Goal: Check status: Check status

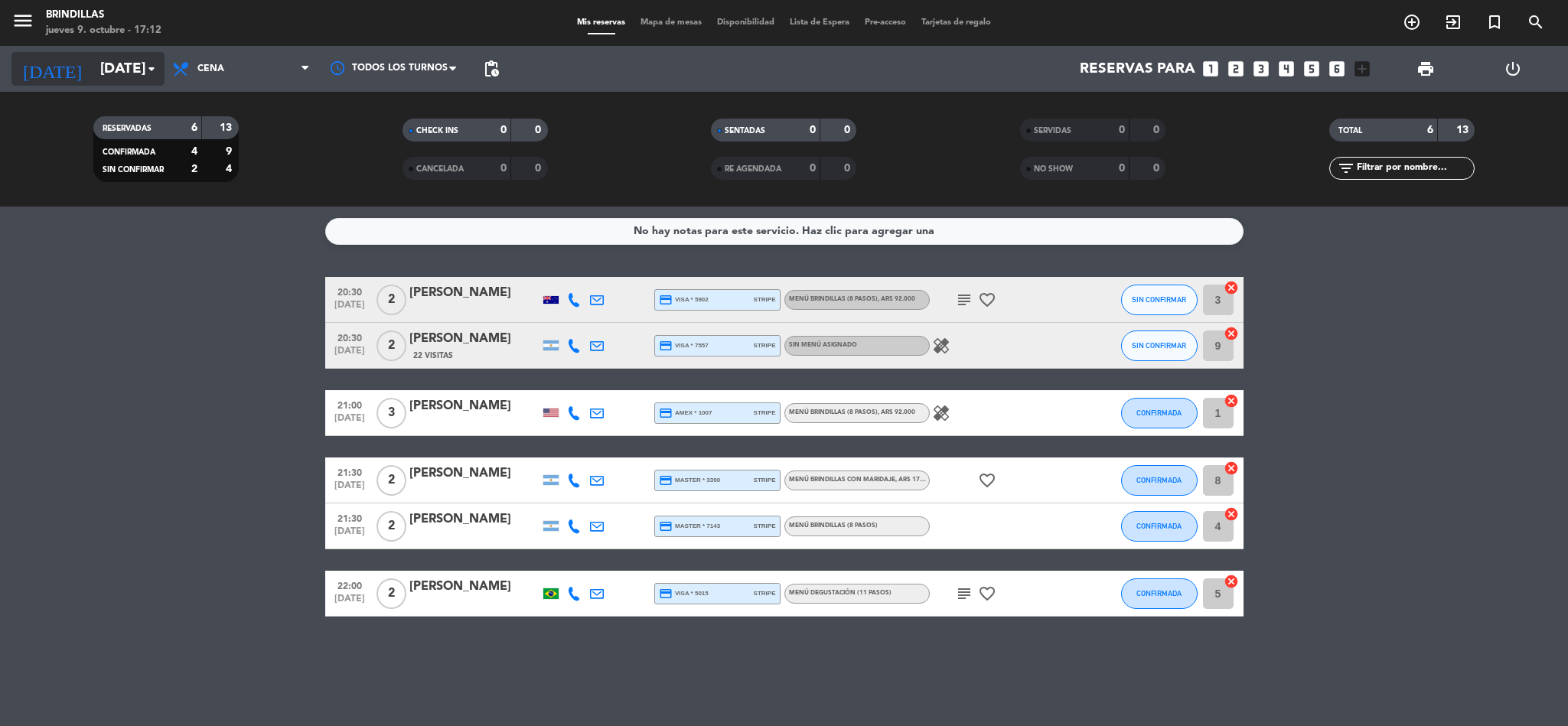
click at [154, 71] on icon "arrow_drop_down" at bounding box center [152, 69] width 19 height 19
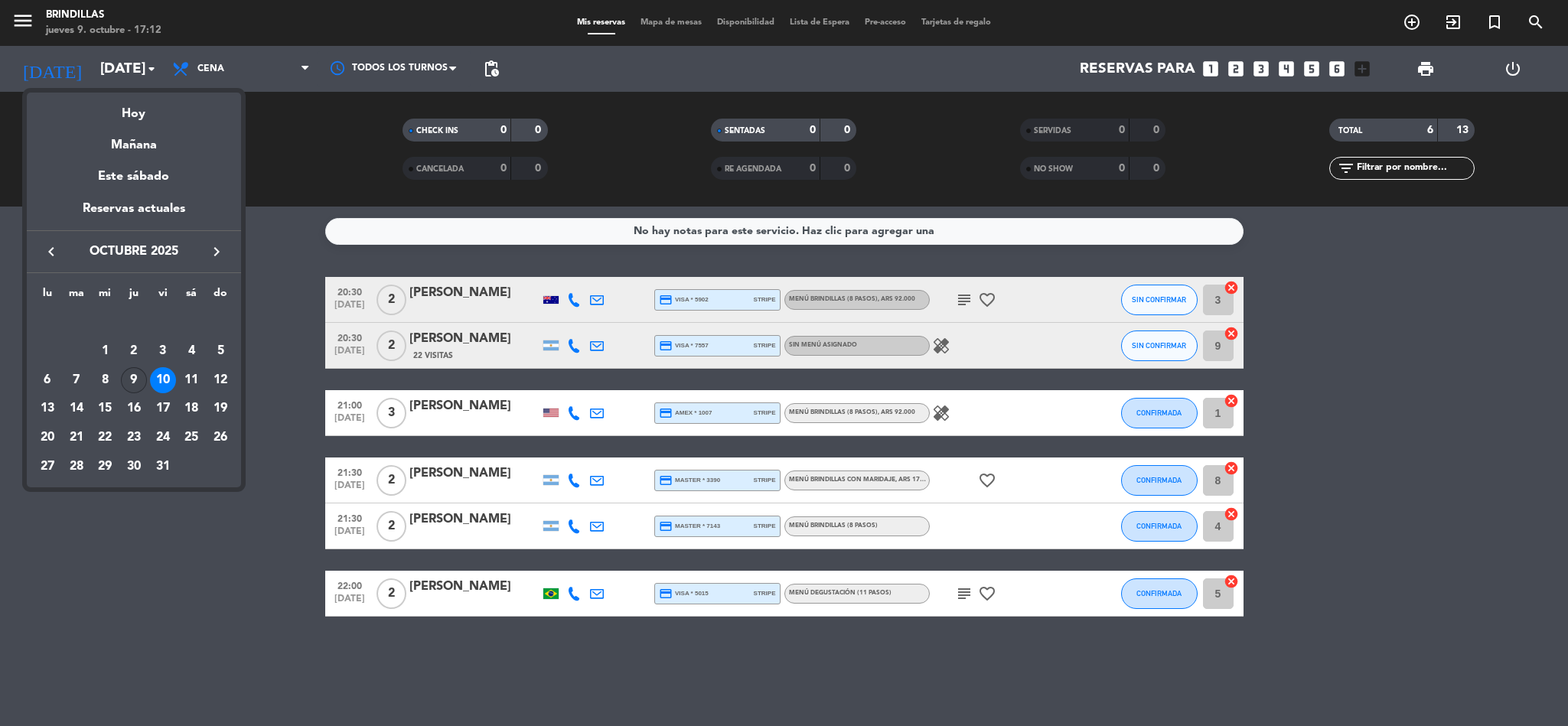
click at [129, 381] on div "9" at bounding box center [133, 380] width 26 height 26
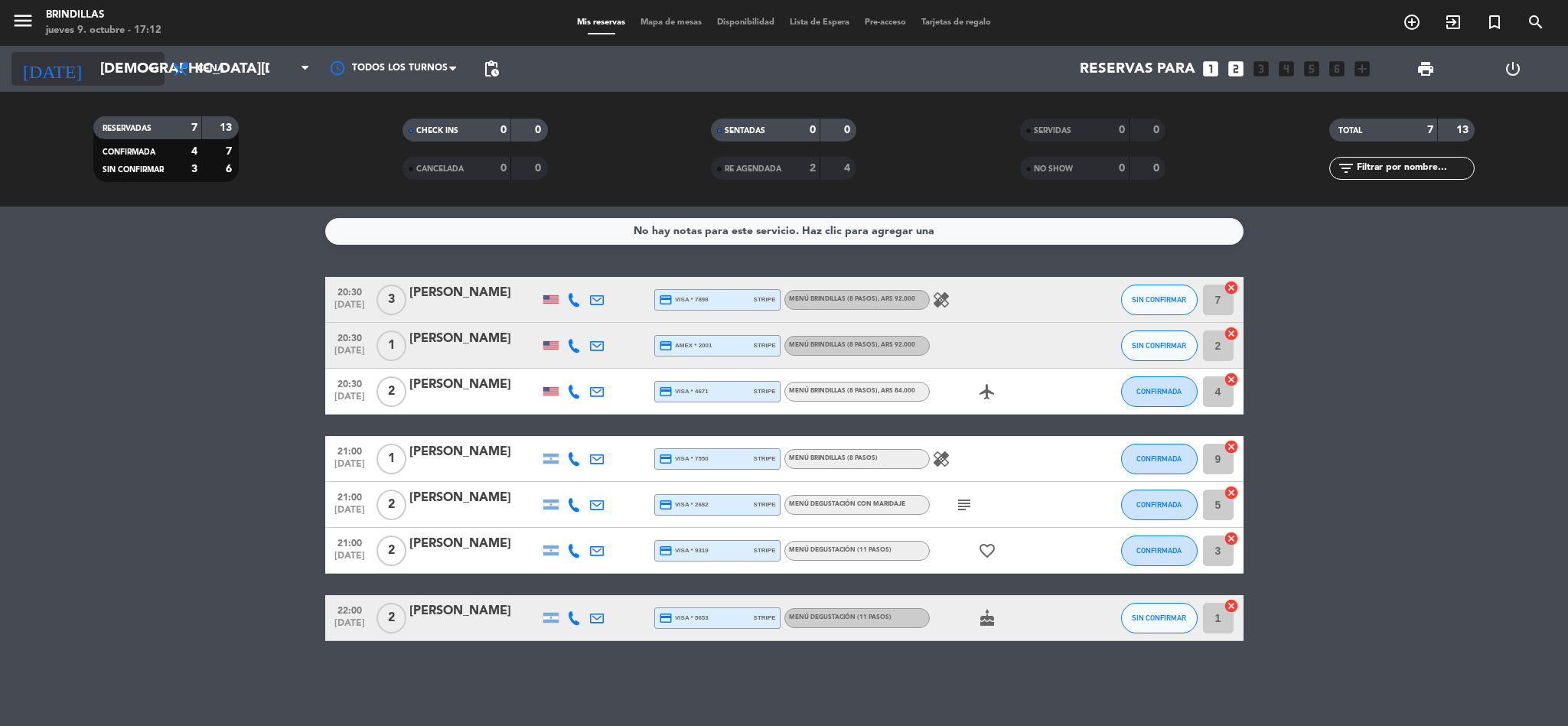
click at [129, 63] on input "[DEMOGRAPHIC_DATA][DATE]" at bounding box center [184, 69] width 184 height 32
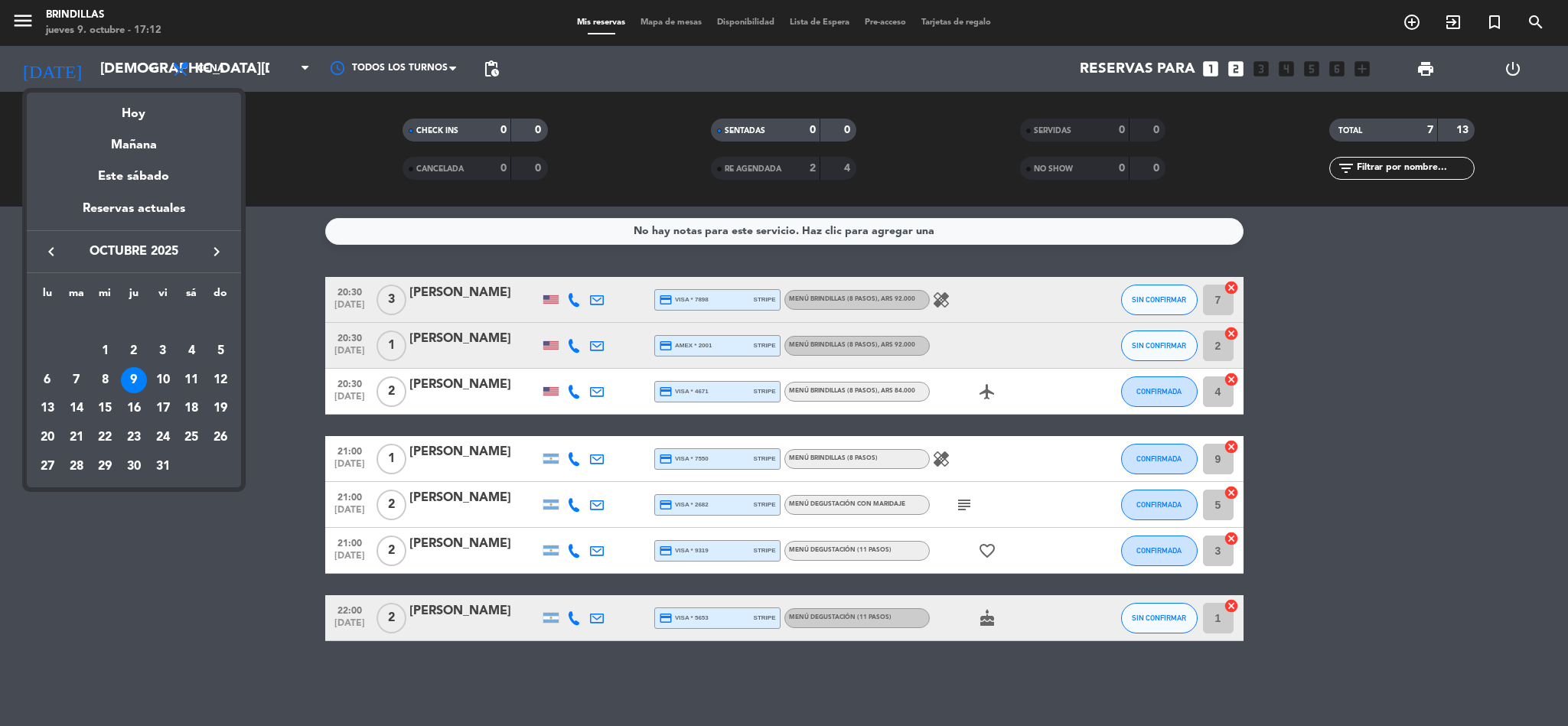
click at [209, 653] on div at bounding box center [784, 363] width 1568 height 726
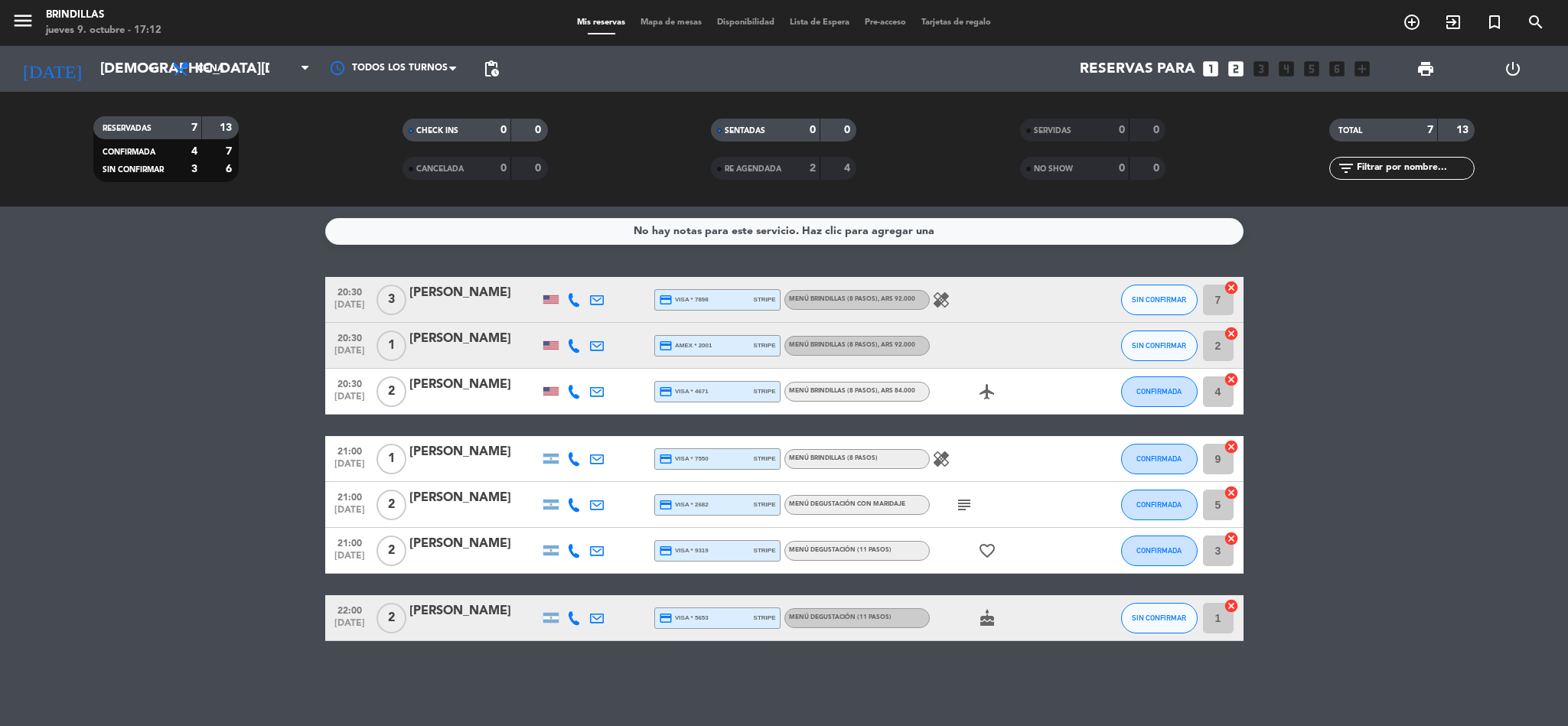
click at [957, 507] on icon "subject" at bounding box center [965, 505] width 19 height 19
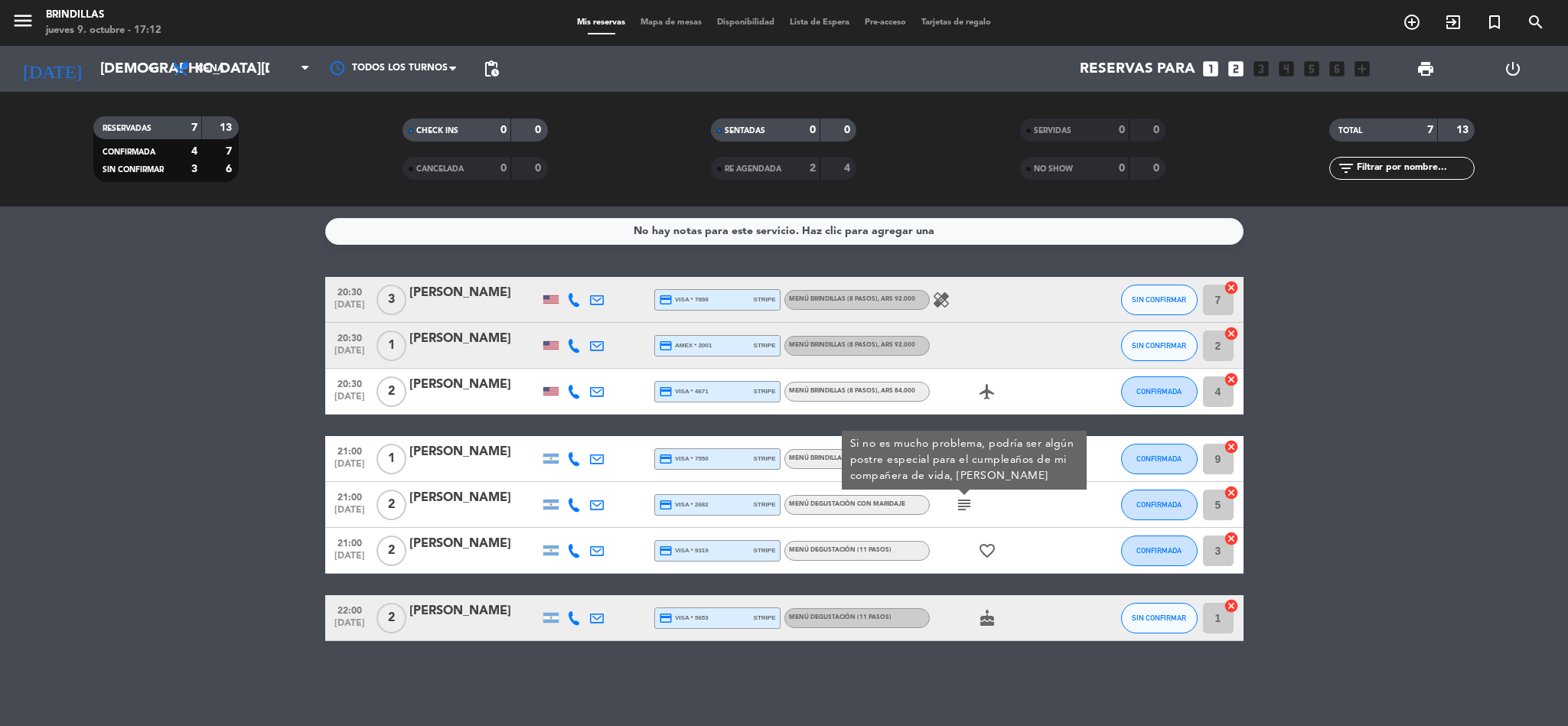
click at [951, 578] on div "20:30 [DATE] 3 [PERSON_NAME] credit_card visa * 7898 stripe Menú Brindillas (8 …" at bounding box center [784, 459] width 918 height 364
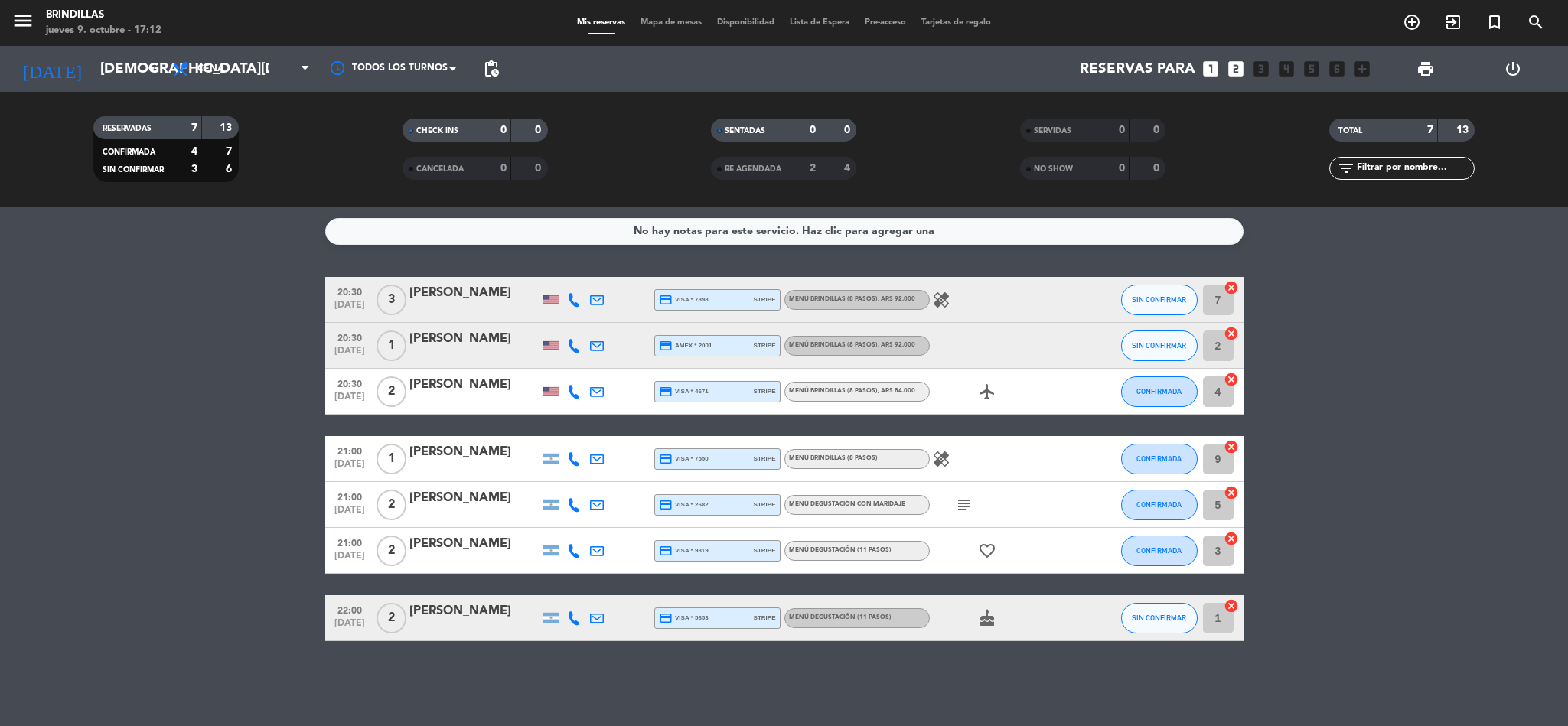
click at [934, 454] on icon "healing" at bounding box center [942, 459] width 19 height 19
click at [940, 297] on icon "healing" at bounding box center [942, 300] width 19 height 19
click at [209, 373] on bookings-row "20:30 [DATE] 3 [PERSON_NAME] credit_card visa * 7898 stripe Menú Brindillas (8 …" at bounding box center [784, 459] width 1568 height 364
click at [116, 66] on input "[DEMOGRAPHIC_DATA][DATE]" at bounding box center [184, 69] width 184 height 32
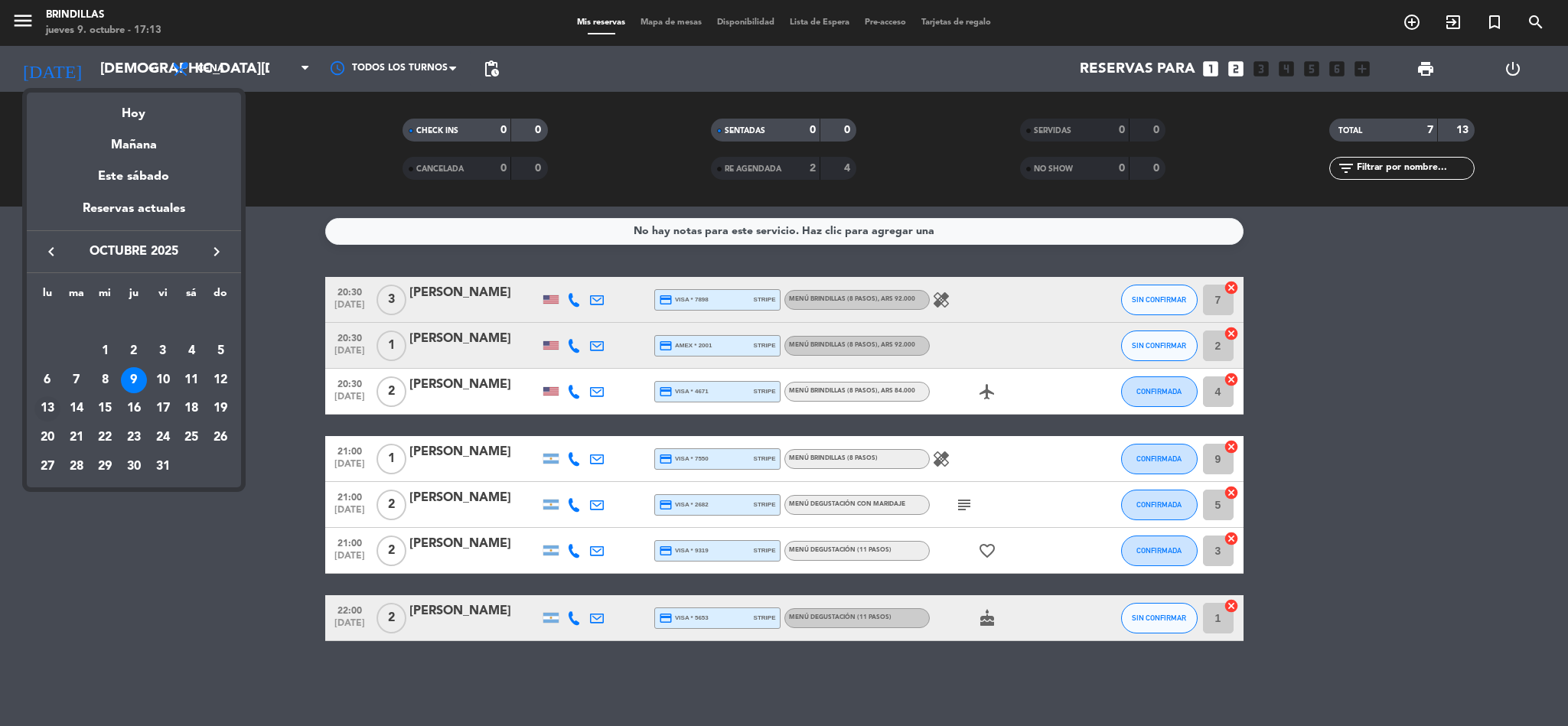
click at [47, 405] on div "13" at bounding box center [48, 409] width 26 height 26
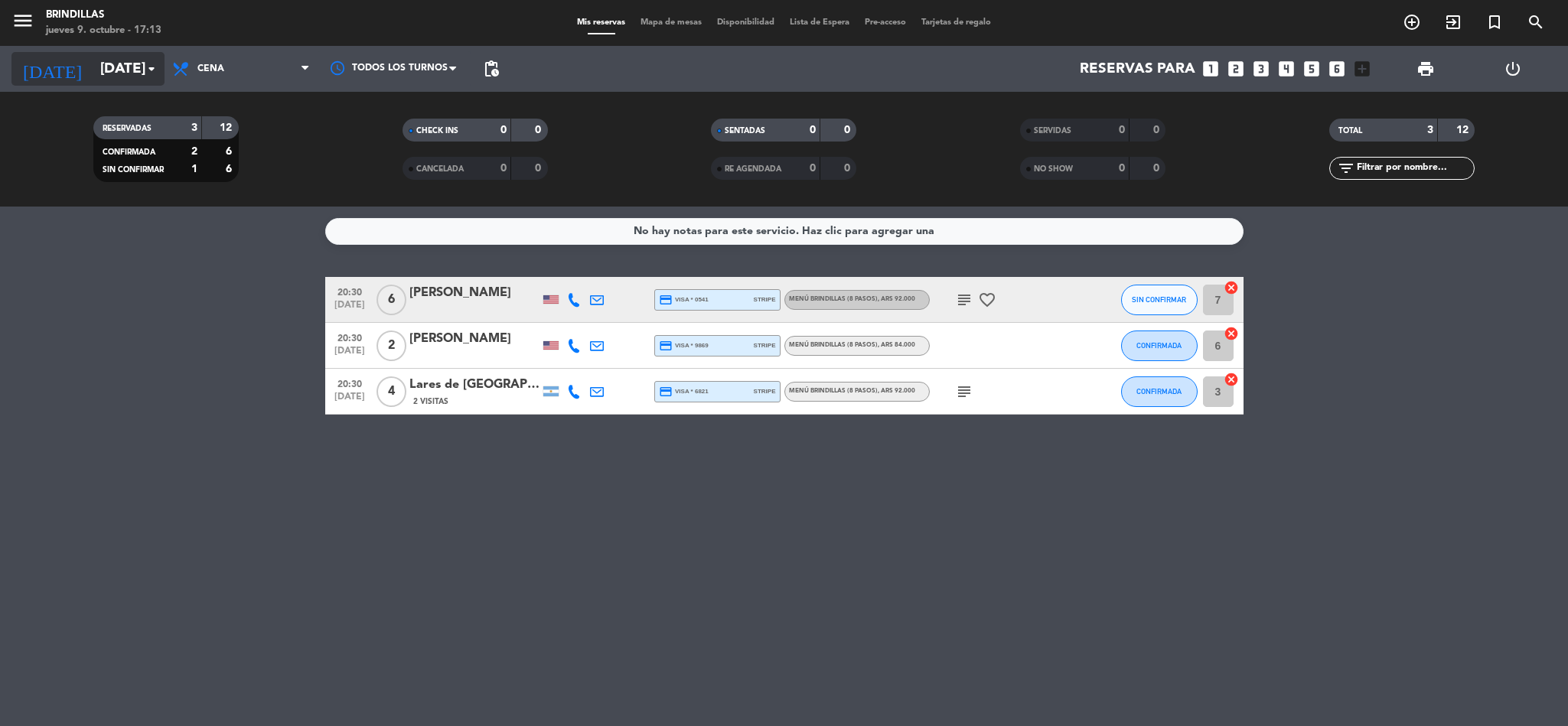
click at [133, 65] on input "[DATE]" at bounding box center [184, 69] width 184 height 32
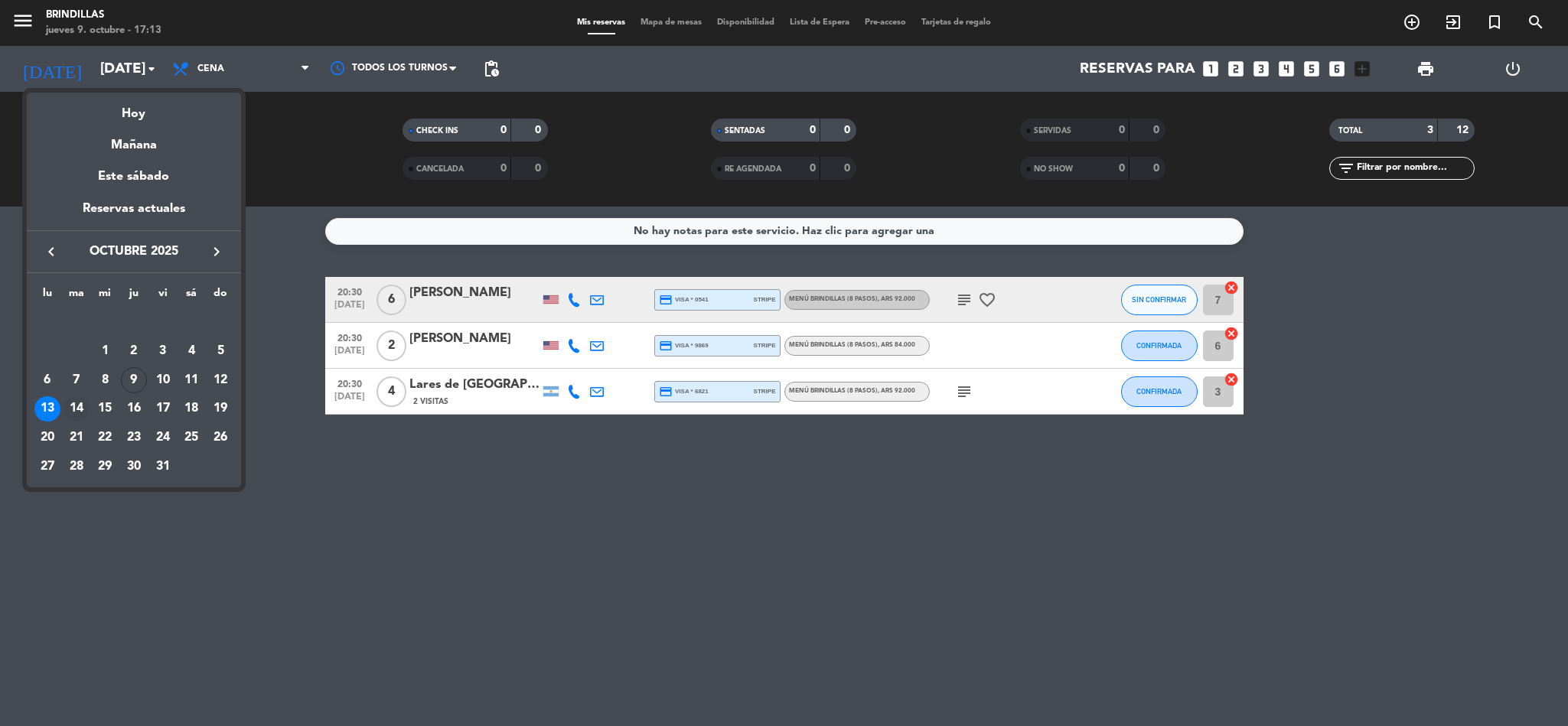
click at [85, 407] on div "14" at bounding box center [76, 409] width 26 height 26
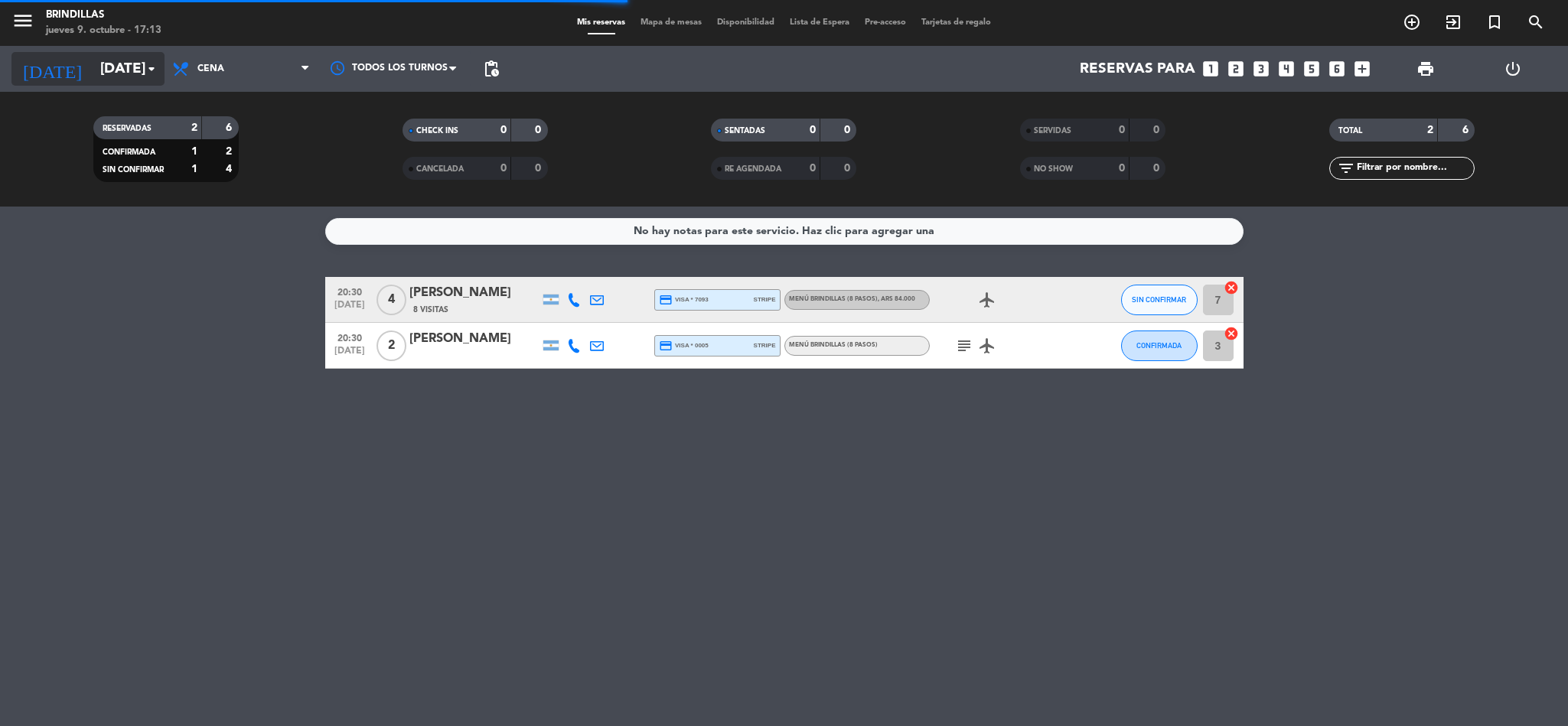
click at [145, 65] on icon "arrow_drop_down" at bounding box center [152, 69] width 19 height 19
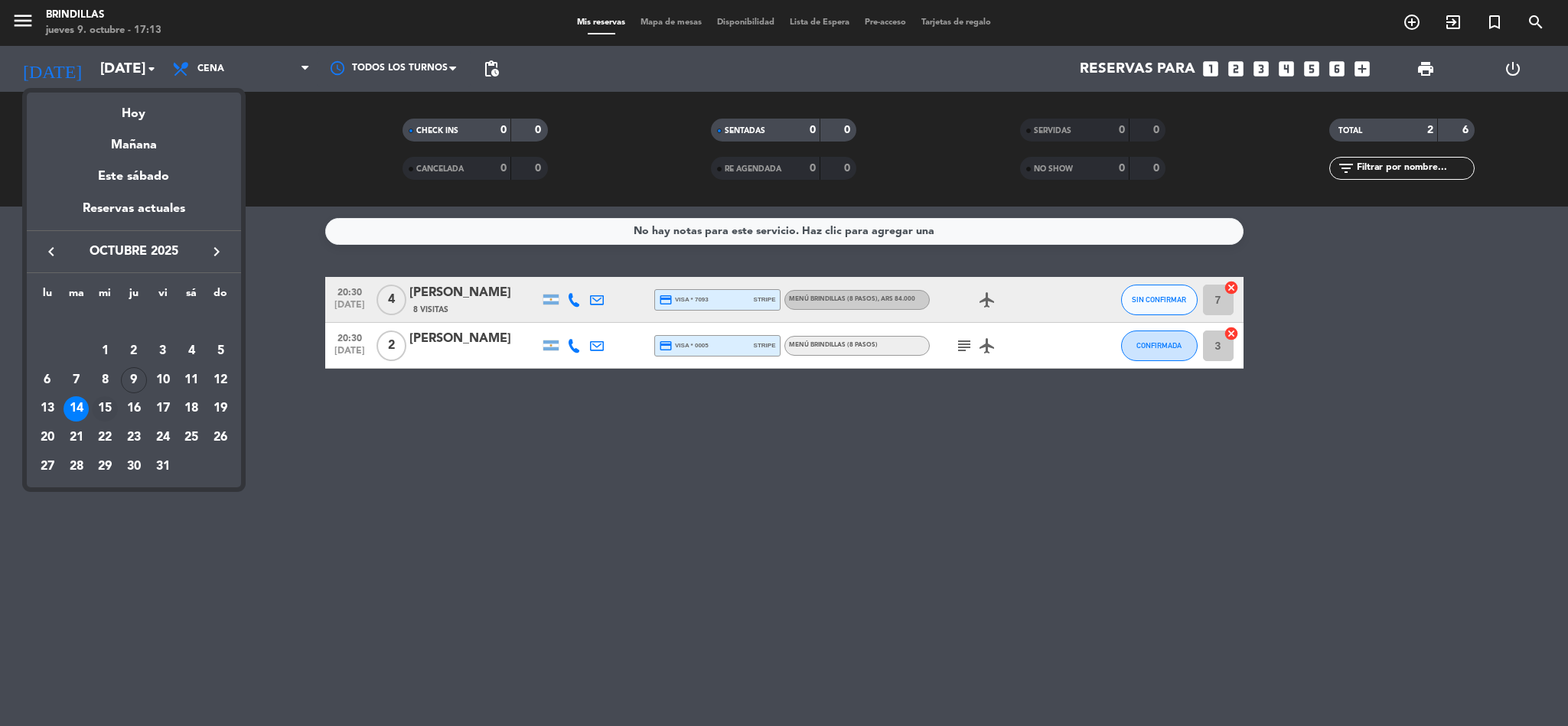
click at [99, 409] on div "15" at bounding box center [104, 409] width 26 height 26
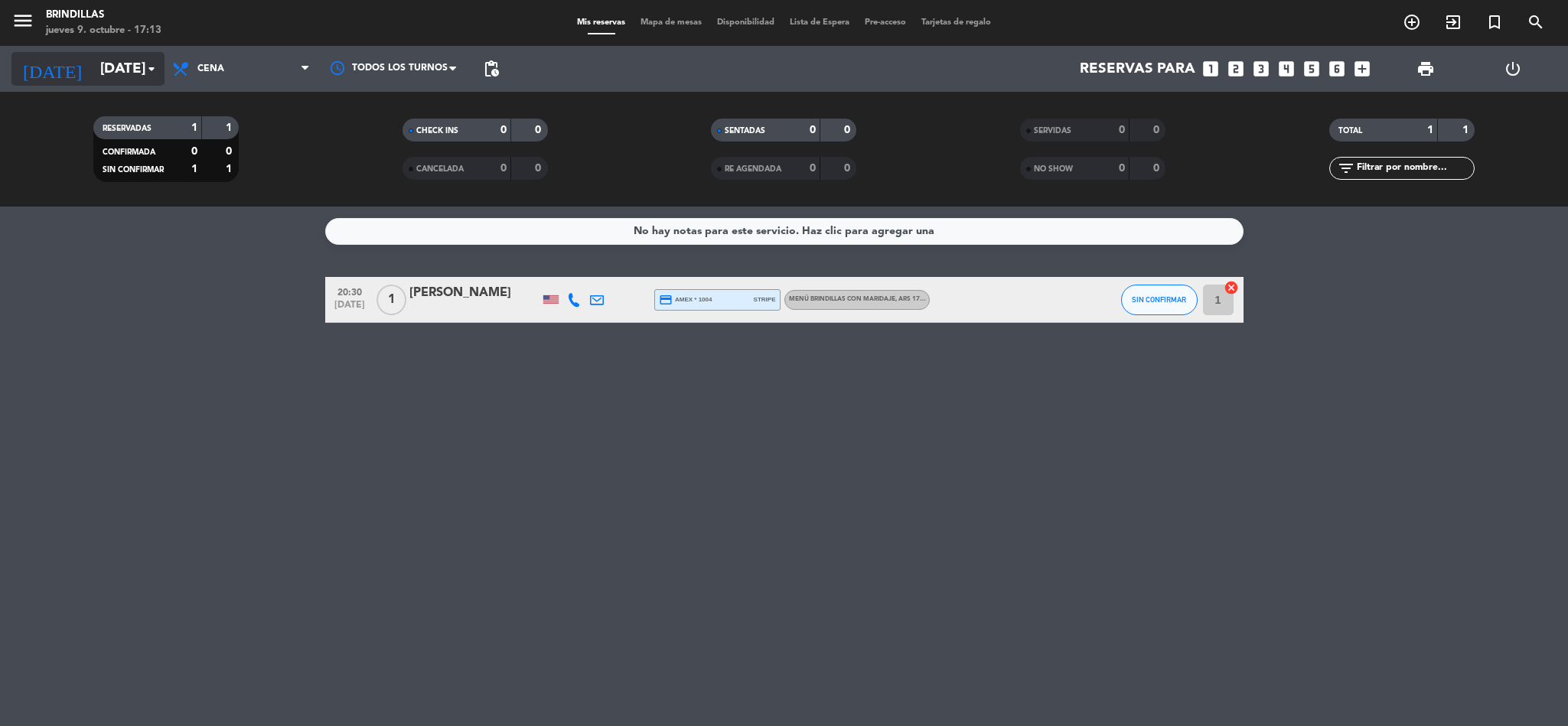
click at [144, 78] on input "[DATE]" at bounding box center [184, 69] width 184 height 32
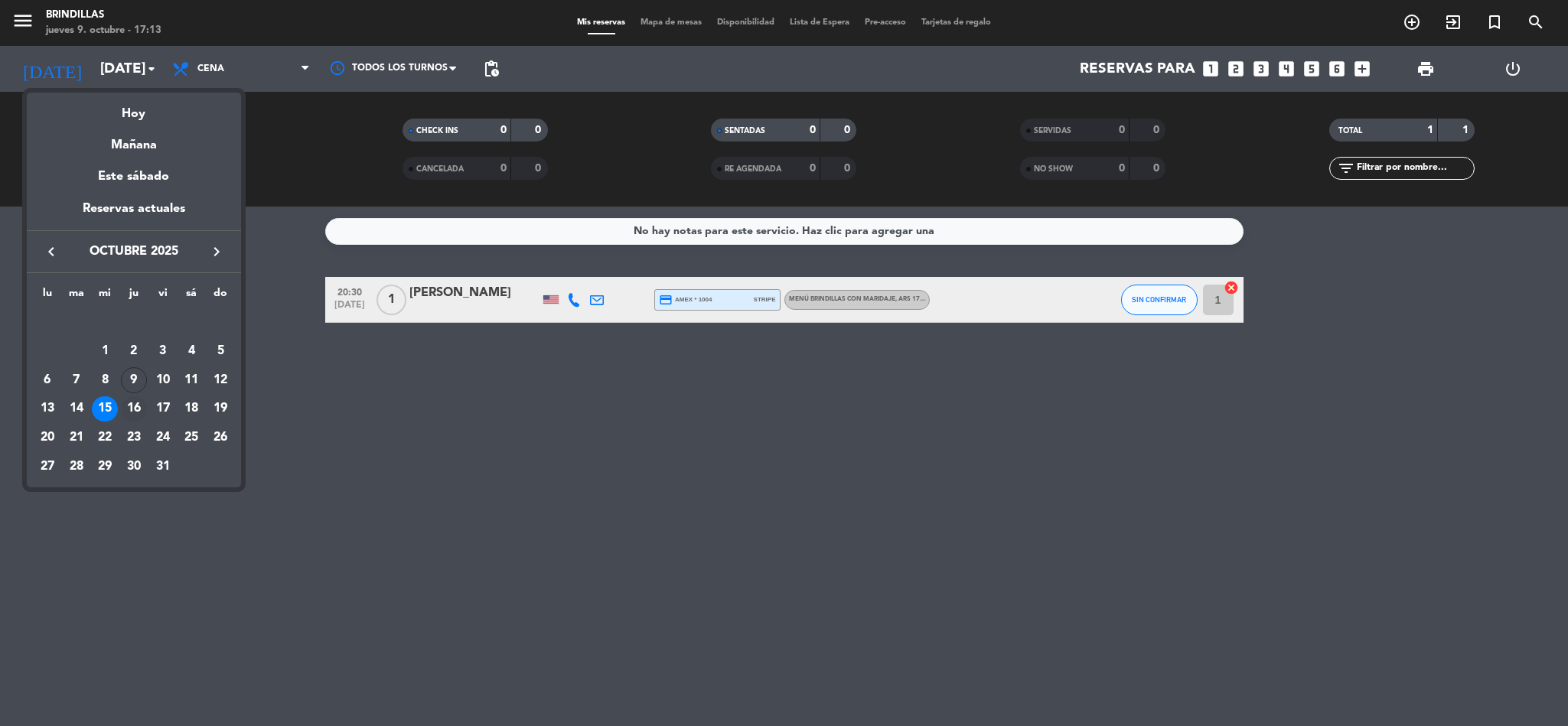
click at [135, 404] on div "16" at bounding box center [133, 409] width 26 height 26
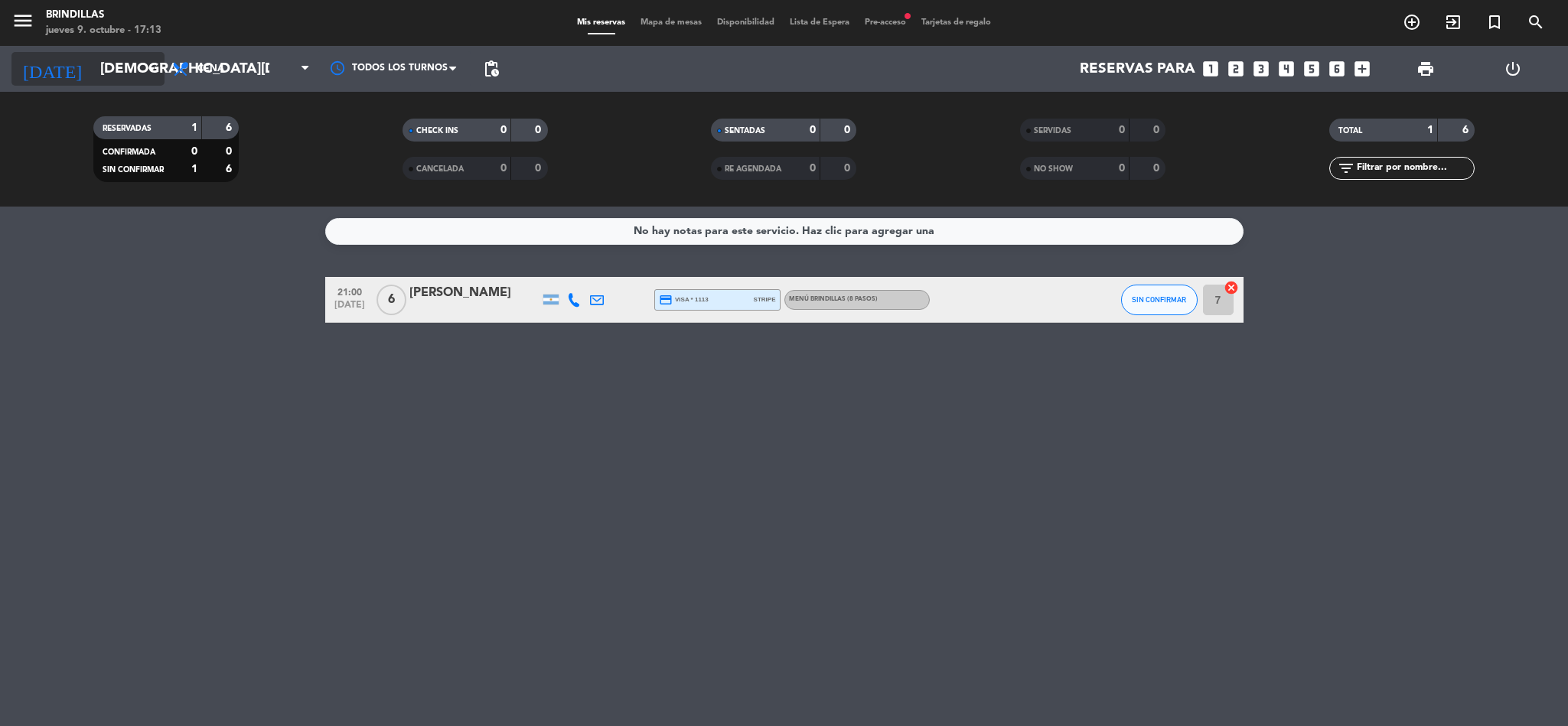
click at [129, 65] on input "[DEMOGRAPHIC_DATA][DATE]" at bounding box center [184, 69] width 184 height 32
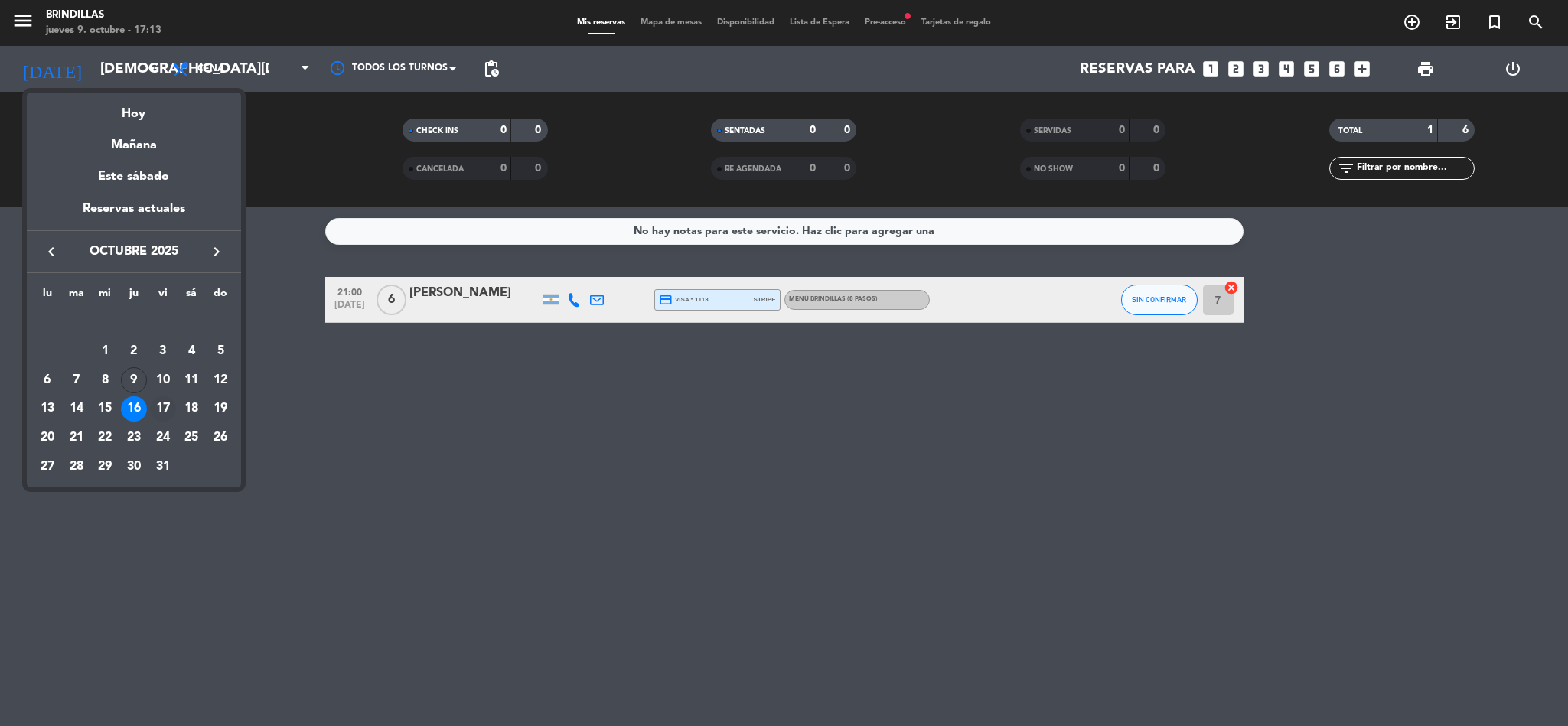
click at [167, 397] on div "17" at bounding box center [163, 409] width 26 height 26
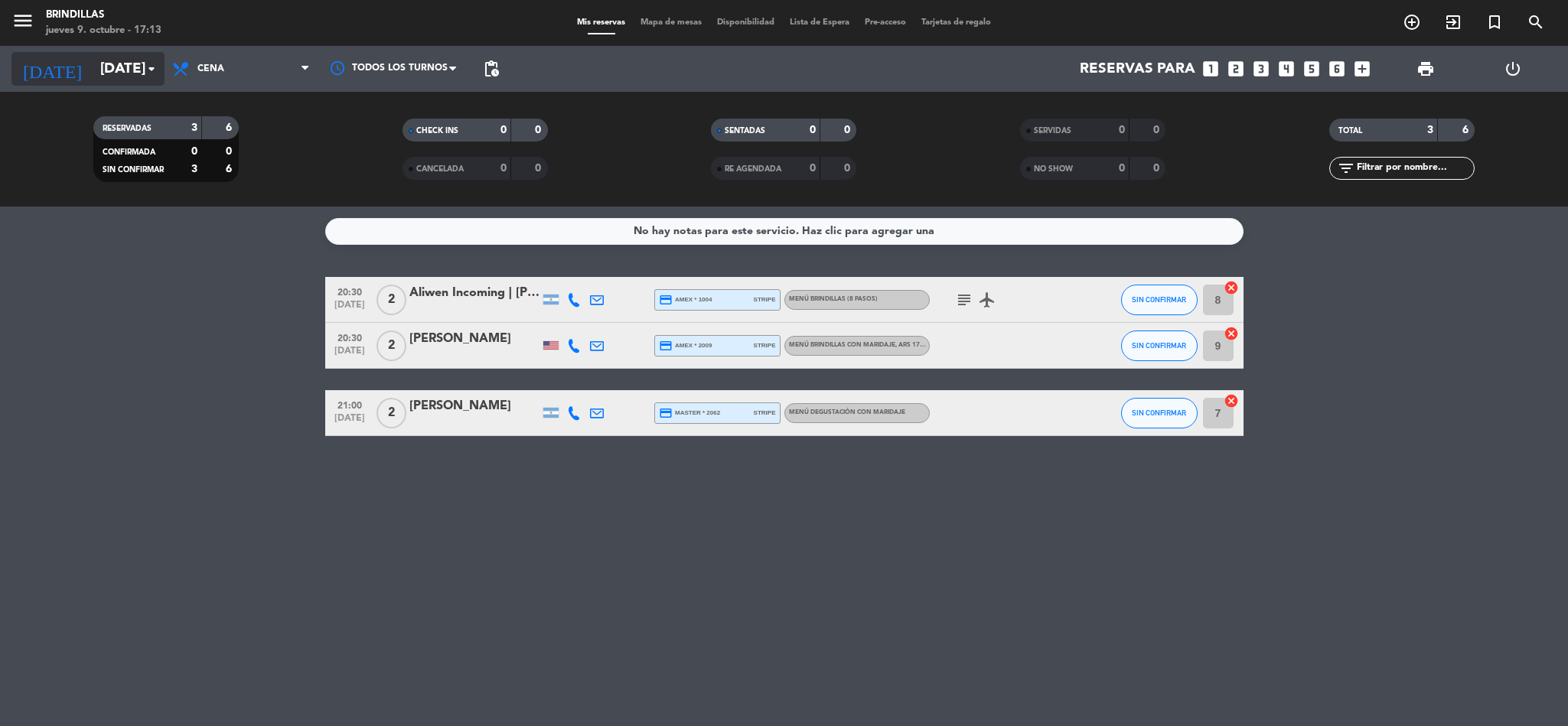
click at [132, 72] on input "[DATE]" at bounding box center [184, 69] width 184 height 32
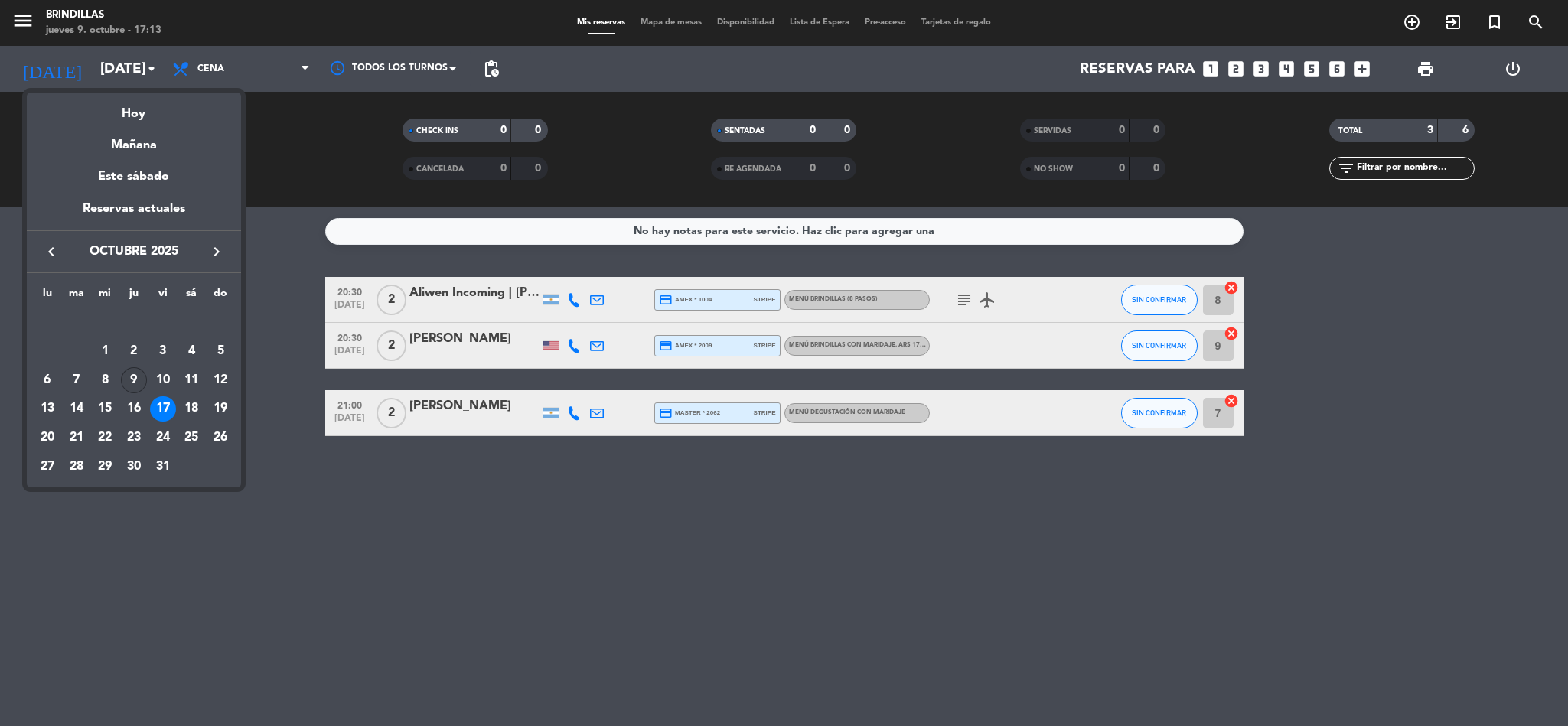
click at [135, 380] on div "9" at bounding box center [133, 380] width 26 height 26
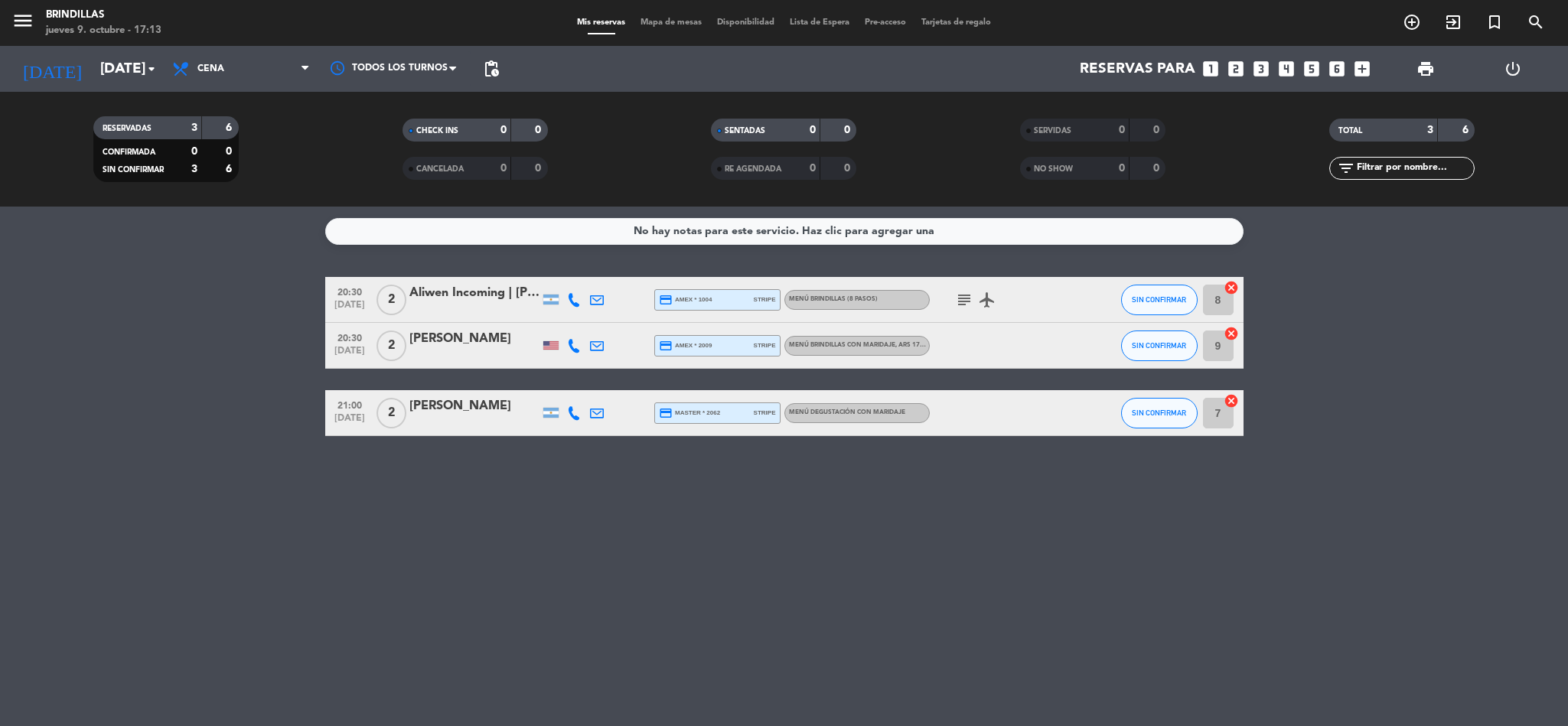
type input "[DEMOGRAPHIC_DATA][DATE]"
